Goal: Task Accomplishment & Management: Manage account settings

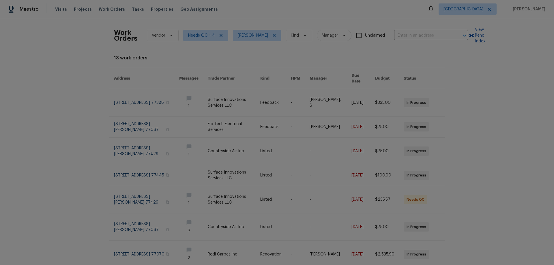
scroll to position [11, 0]
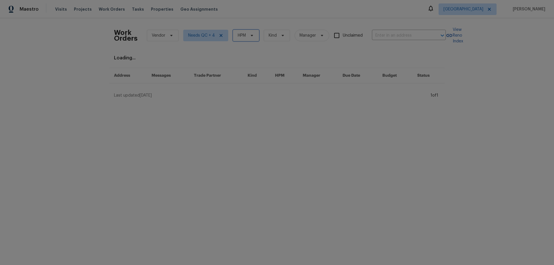
click at [243, 37] on span "HPM" at bounding box center [242, 36] width 8 height 6
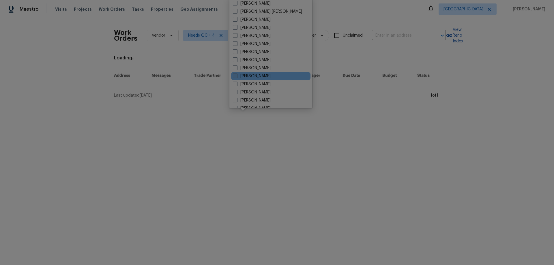
click at [251, 74] on label "[PERSON_NAME]" at bounding box center [252, 76] width 38 height 6
click at [236, 74] on input "[PERSON_NAME]" at bounding box center [235, 75] width 4 height 4
checkbox input "true"
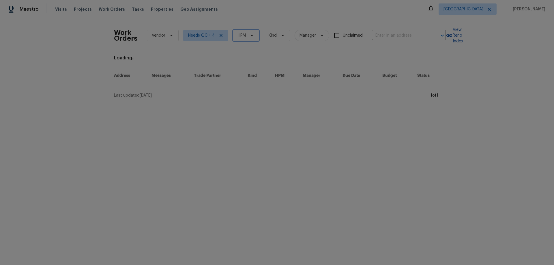
click at [241, 38] on span "HPM" at bounding box center [246, 36] width 26 height 12
click at [249, 37] on icon at bounding box center [251, 35] width 5 height 5
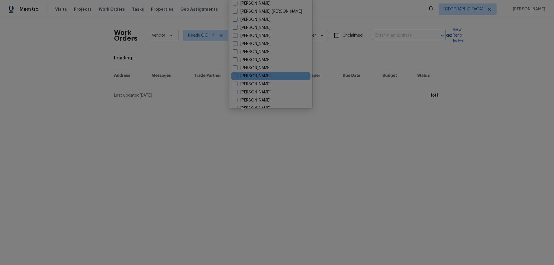
click at [256, 75] on label "[PERSON_NAME]" at bounding box center [252, 76] width 38 height 6
click at [236, 75] on input "[PERSON_NAME]" at bounding box center [235, 75] width 4 height 4
checkbox input "true"
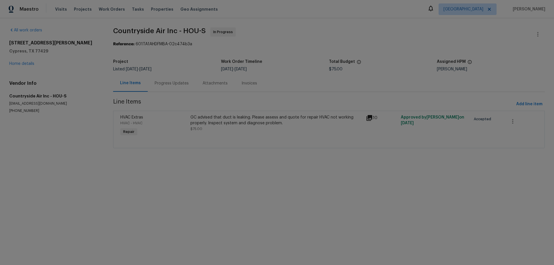
click at [274, 114] on div "GC advised that duct is leaking. Please assess and quote for repair HVAC not wo…" at bounding box center [276, 120] width 172 height 12
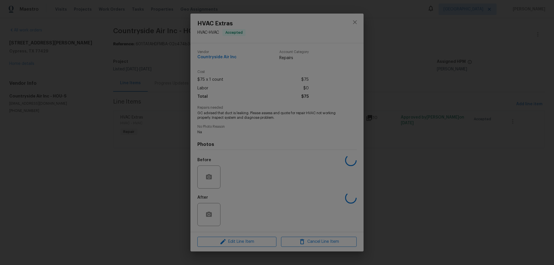
click at [155, 99] on div "HVAC Extras HVAC - HVAC Accepted Vendor Countryside Air Inc Account Category Re…" at bounding box center [277, 132] width 554 height 265
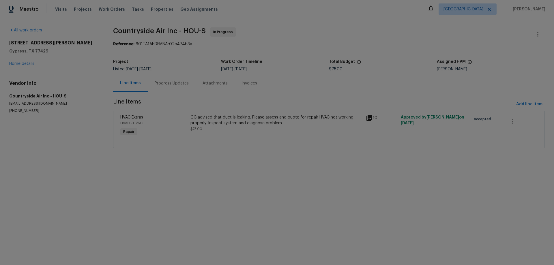
click at [168, 84] on div "Progress Updates" at bounding box center [172, 83] width 34 height 6
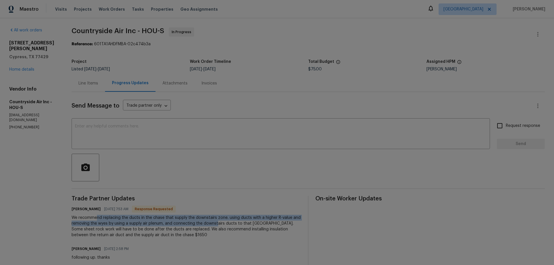
drag, startPoint x: 100, startPoint y: 217, endPoint x: 220, endPoint y: 222, distance: 120.6
click at [219, 222] on div "We recommend replacing the ducts in the chase that supply the downstairs zone. …" at bounding box center [186, 226] width 229 height 23
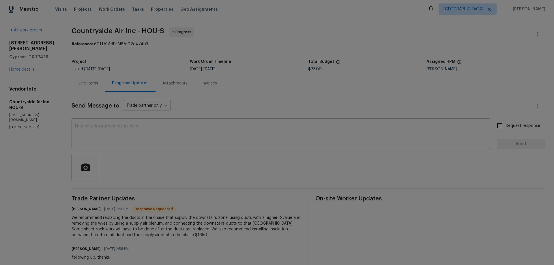
click at [220, 222] on div "We recommend replacing the ducts in the chase that supply the downstairs zone. …" at bounding box center [186, 226] width 229 height 23
drag, startPoint x: 158, startPoint y: 218, endPoint x: 257, endPoint y: 219, distance: 99.5
click at [257, 219] on div "We recommend replacing the ducts in the chase that supply the downstairs zone. …" at bounding box center [186, 226] width 229 height 23
click at [260, 219] on div "We recommend replacing the ducts in the chase that supply the downstairs zone. …" at bounding box center [186, 226] width 229 height 23
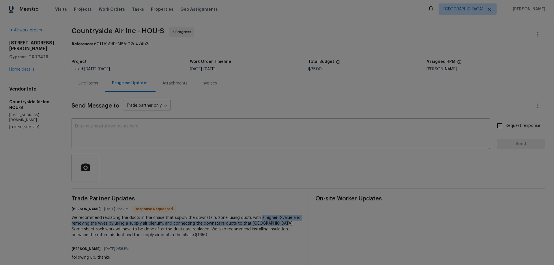
drag, startPoint x: 278, startPoint y: 220, endPoint x: 274, endPoint y: 226, distance: 7.1
click at [282, 222] on div "We recommend replacing the ducts in the chase that supply the downstairs zone. …" at bounding box center [186, 226] width 229 height 23
click at [260, 226] on div "We recommend replacing the ducts in the chase that supply the downstairs zone. …" at bounding box center [186, 226] width 229 height 23
drag, startPoint x: 82, startPoint y: 221, endPoint x: 201, endPoint y: 224, distance: 119.7
click at [200, 223] on div "We recommend replacing the ducts in the chase that supply the downstairs zone. …" at bounding box center [186, 226] width 229 height 23
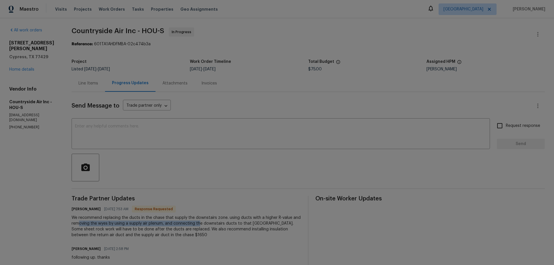
click at [200, 225] on div "We recommend replacing the ducts in the chase that supply the downstairs zone. …" at bounding box center [186, 226] width 229 height 23
drag, startPoint x: 173, startPoint y: 225, endPoint x: 226, endPoint y: 226, distance: 52.8
click at [226, 225] on div "We recommend replacing the ducts in the chase that supply the downstairs zone. …" at bounding box center [186, 226] width 229 height 23
click at [226, 230] on div "We recommend replacing the ducts in the chase that supply the downstairs zone. …" at bounding box center [186, 226] width 229 height 23
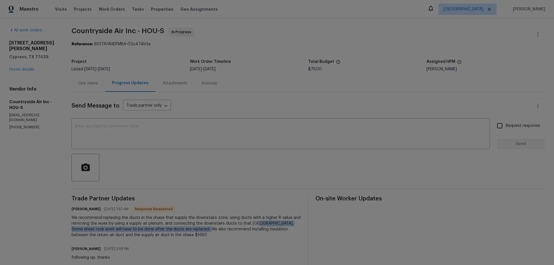
drag, startPoint x: 209, startPoint y: 226, endPoint x: 258, endPoint y: 227, distance: 49.3
click at [259, 227] on div "We recommend replacing the ducts in the chase that supply the downstairs zone. …" at bounding box center [186, 226] width 229 height 23
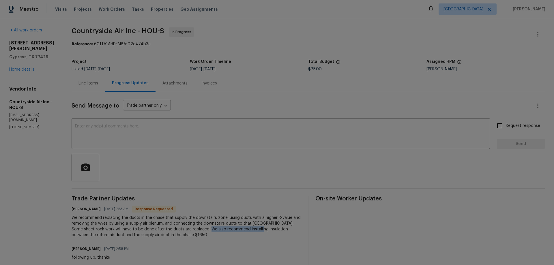
drag, startPoint x: 254, startPoint y: 229, endPoint x: 257, endPoint y: 229, distance: 2.9
click at [254, 229] on div "We recommend replacing the ducts in the chase that supply the downstairs zone. …" at bounding box center [186, 226] width 229 height 23
click at [272, 222] on div "We recommend replacing the ducts in the chase that supply the downstairs zone. …" at bounding box center [186, 226] width 229 height 23
drag, startPoint x: 151, startPoint y: 229, endPoint x: 241, endPoint y: 231, distance: 89.4
click at [240, 230] on div "We recommend replacing the ducts in the chase that supply the downstairs zone. …" at bounding box center [186, 226] width 229 height 23
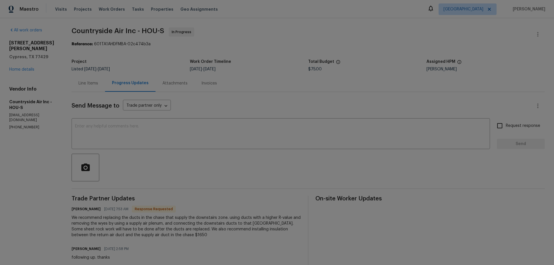
click at [241, 236] on div "We recommend replacing the ducts in the chase that supply the downstairs zone. …" at bounding box center [186, 226] width 229 height 23
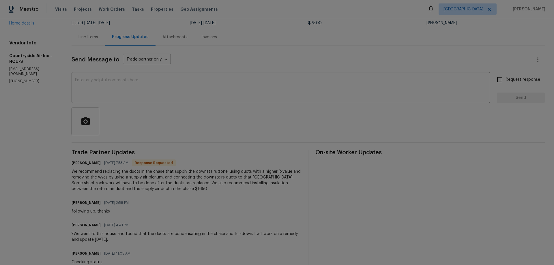
scroll to position [58, 0]
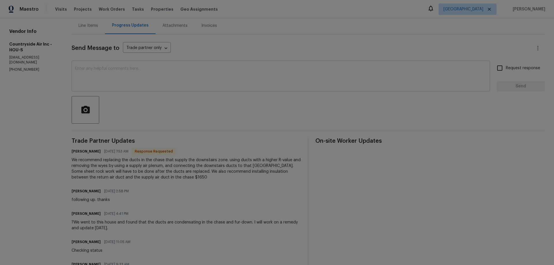
click at [129, 81] on textarea at bounding box center [280, 77] width 411 height 20
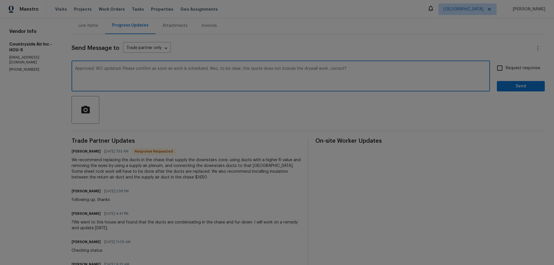
click at [275, 69] on textarea "Approved. WO updated. Please confirm as soon as work is scheduled. Also, to be …" at bounding box center [280, 77] width 411 height 20
type textarea "Approved. WO updated. Please confirm as soon as work is scheduled. Also, to be …"
click at [497, 67] on input "Request response" at bounding box center [499, 68] width 12 height 12
checkbox input "true"
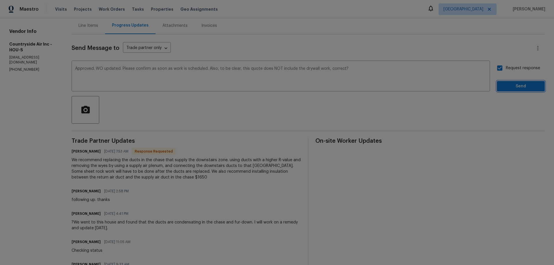
click at [506, 85] on span "Send" at bounding box center [520, 86] width 39 height 7
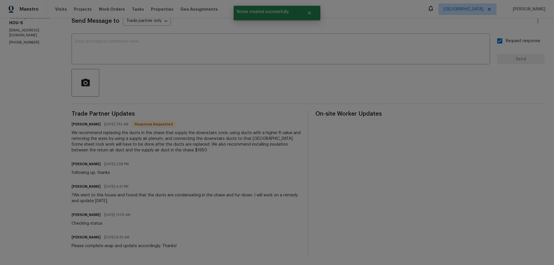
scroll to position [89, 0]
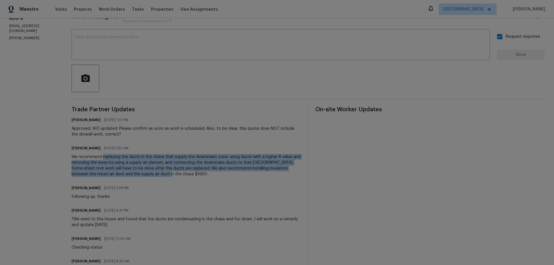
drag, startPoint x: 104, startPoint y: 156, endPoint x: 168, endPoint y: 180, distance: 68.3
click at [168, 180] on div "Trade Partner Updates [PERSON_NAME] [DATE] 1:07 PM Approved. WO updated. Please…" at bounding box center [186, 193] width 229 height 173
copy div "replacing the ducts in the chase that supply the downstairs zone. using ducts w…"
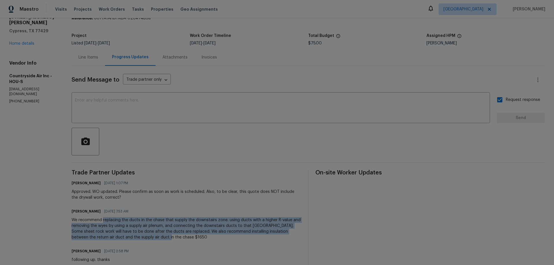
scroll to position [3, 0]
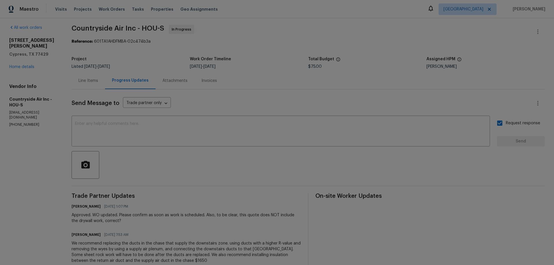
click at [87, 77] on div "Line Items" at bounding box center [88, 80] width 33 height 17
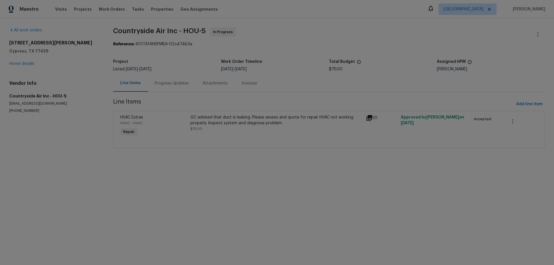
click at [230, 113] on div "GC advised that duct is leaking. Please assess and quote for repair HVAC not wo…" at bounding box center [276, 126] width 175 height 27
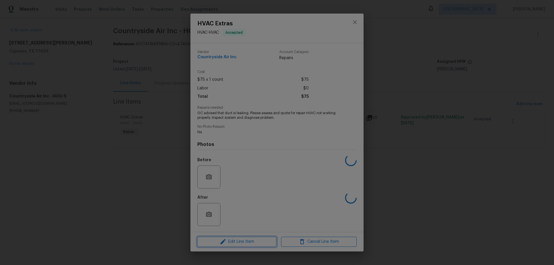
click at [247, 243] on span "Edit Line Item" at bounding box center [237, 241] width 76 height 7
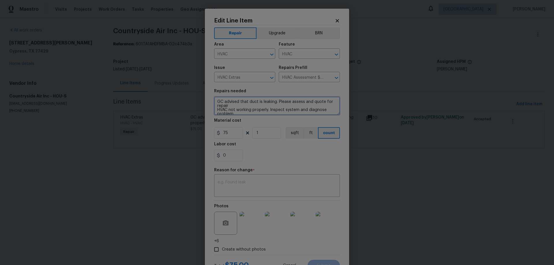
drag, startPoint x: 235, startPoint y: 114, endPoint x: 215, endPoint y: 96, distance: 27.0
click at [215, 96] on figure "Repairs needed GC advised that duct is leaking. Please assess and quote for rep…" at bounding box center [277, 102] width 126 height 26
paste textarea "replacing the ducts in the chase that supply the downstairs zone. using ducts w…"
type textarea "replacing the ducts in the chase that supply the downstairs zone. using ducts w…"
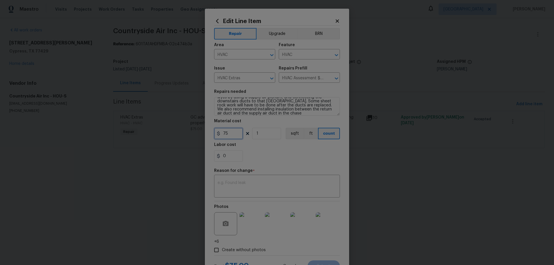
drag, startPoint x: 230, startPoint y: 133, endPoint x: 203, endPoint y: 133, distance: 27.1
click at [205, 133] on div "Edit Line Item Repair Upgrade BRN Area HVAC ​ Feature HVAC ​ Issue HVAC Extras …" at bounding box center [277, 145] width 144 height 273
type input "1650"
click at [258, 189] on textarea at bounding box center [276, 187] width 119 height 12
type textarea "scope, quoted"
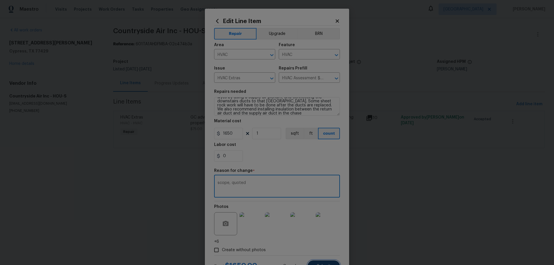
click at [320, 262] on button "Submit" at bounding box center [323, 266] width 32 height 12
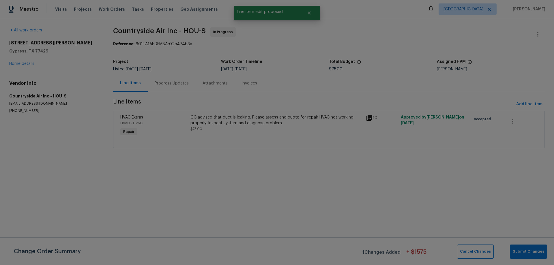
scroll to position [0, 0]
click at [522, 252] on span "Submit Changes" at bounding box center [527, 251] width 31 height 7
